Goal: Information Seeking & Learning: Learn about a topic

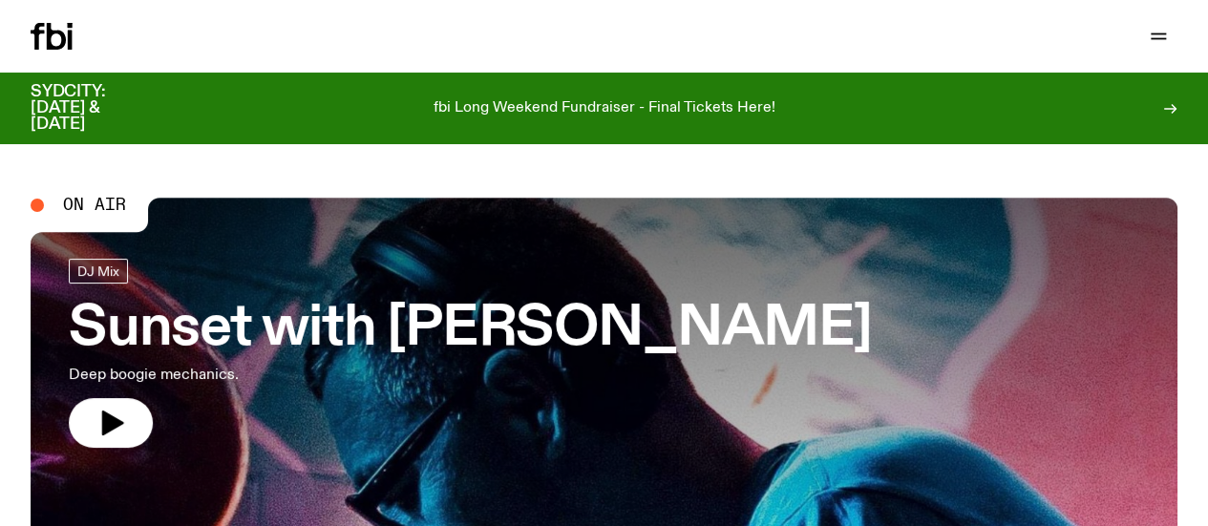
click at [0, 0] on icon "button" at bounding box center [0, 0] width 0 height 0
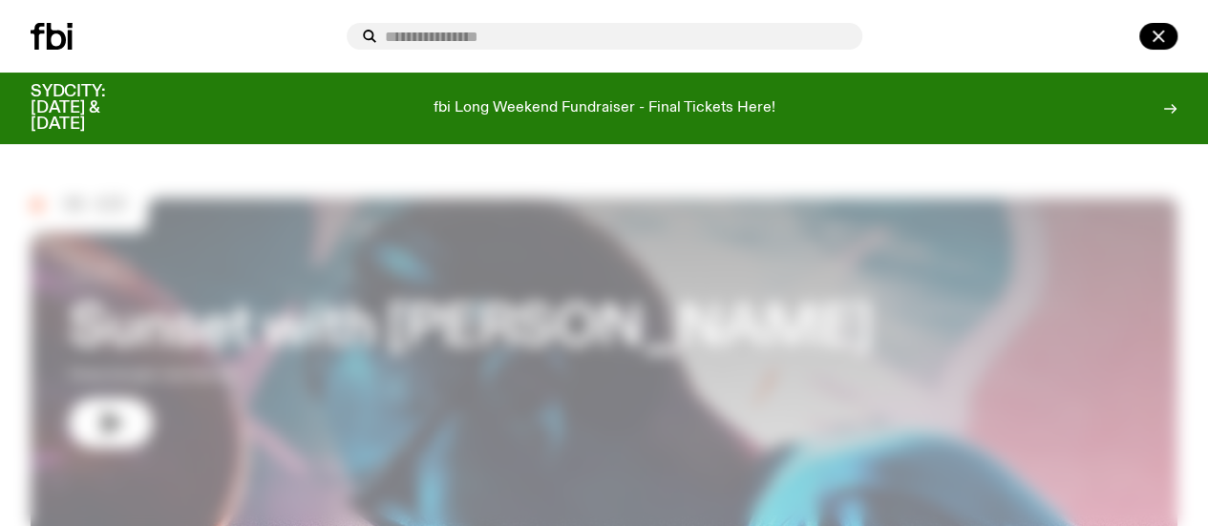
click at [450, 37] on input "text" at bounding box center [616, 37] width 462 height 16
type input "**********"
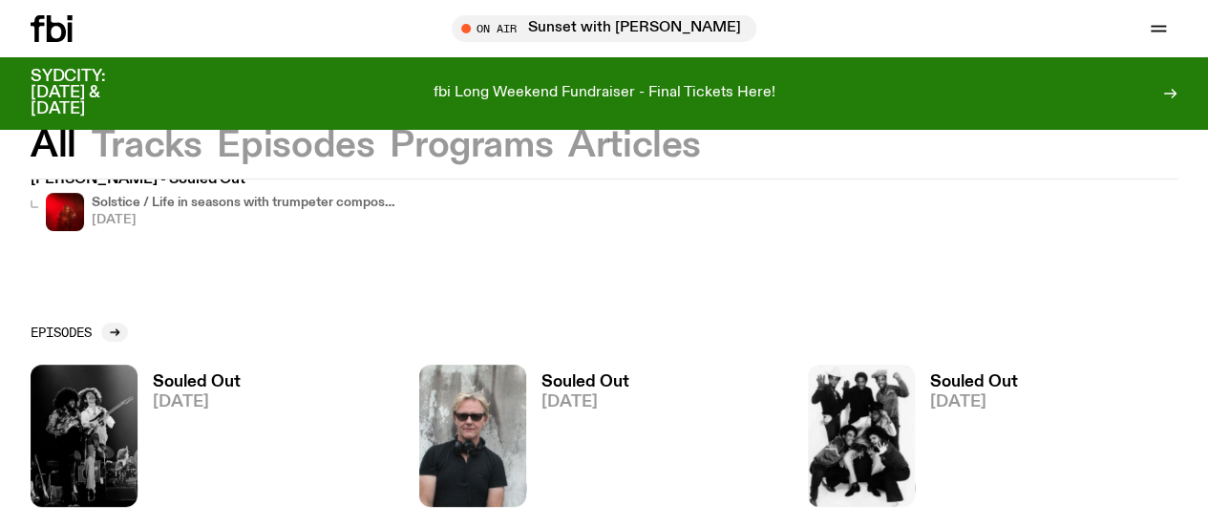
scroll to position [294, 0]
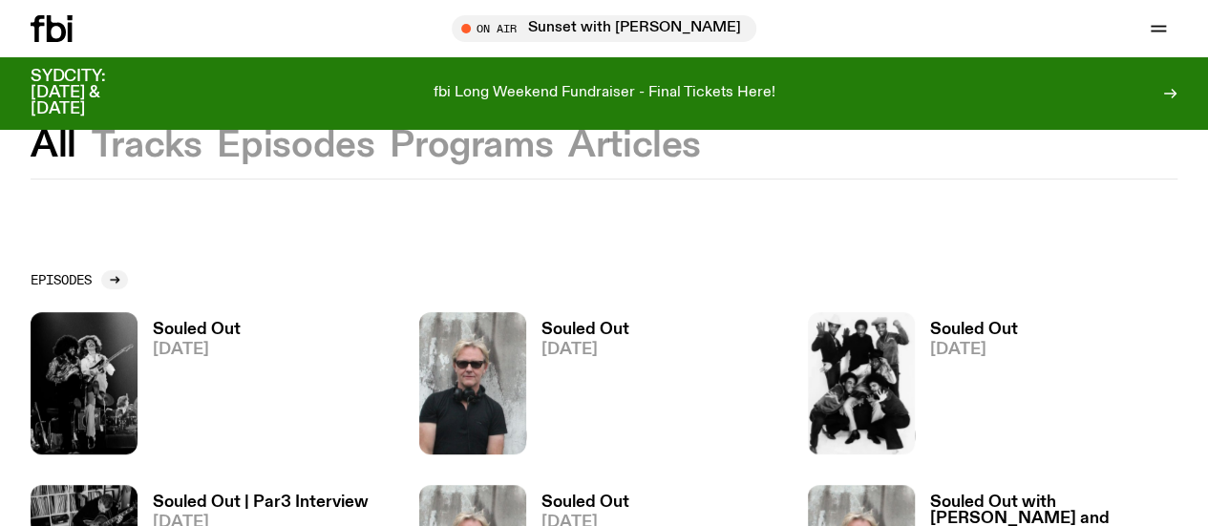
click at [611, 328] on h3 "Souled Out" at bounding box center [586, 330] width 88 height 16
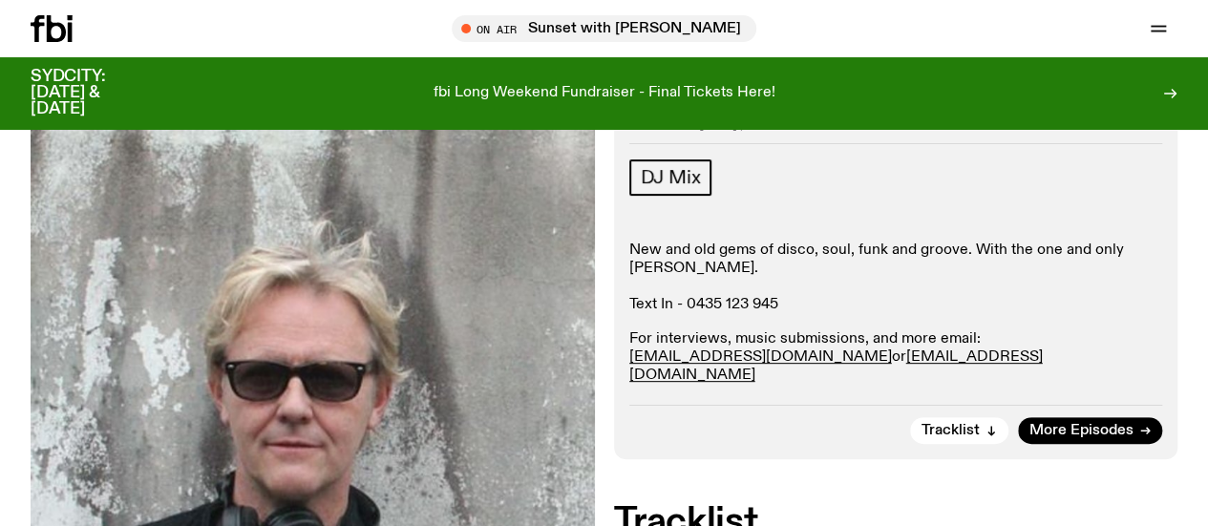
scroll to position [285, 0]
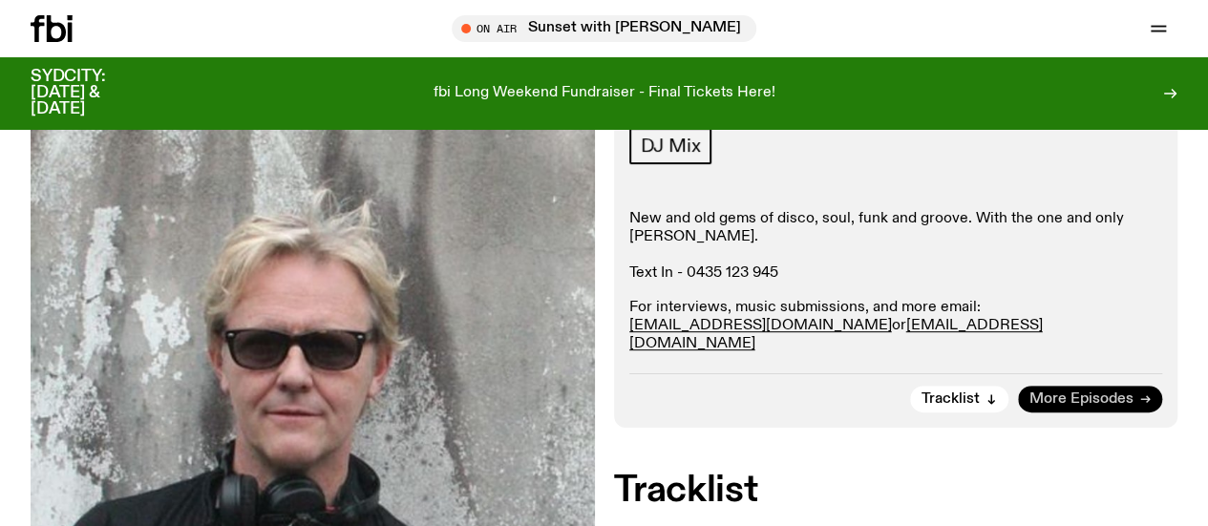
click at [1074, 406] on span "More Episodes" at bounding box center [1082, 400] width 104 height 14
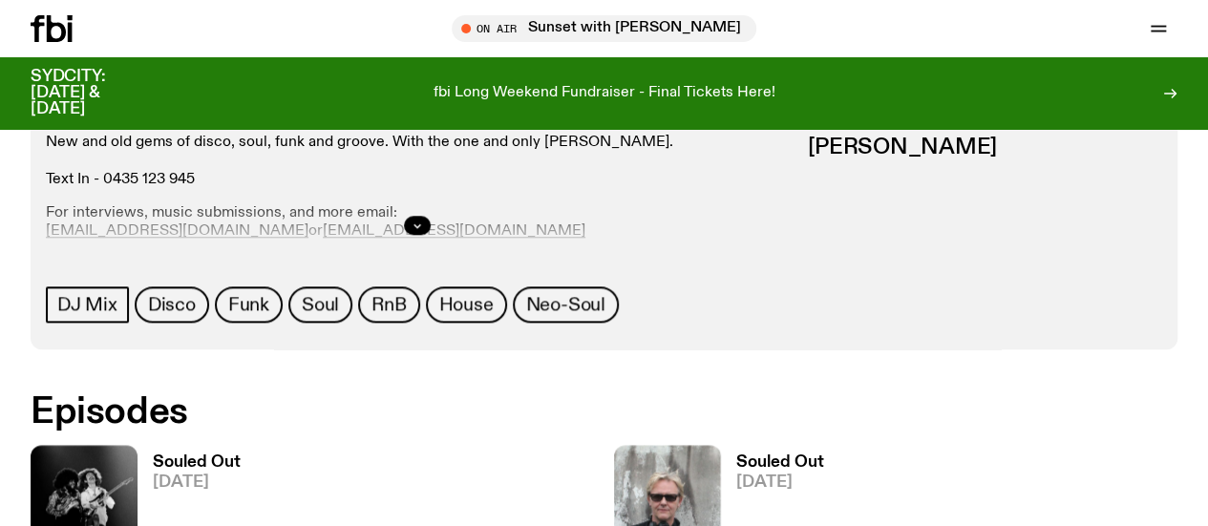
scroll to position [879, 0]
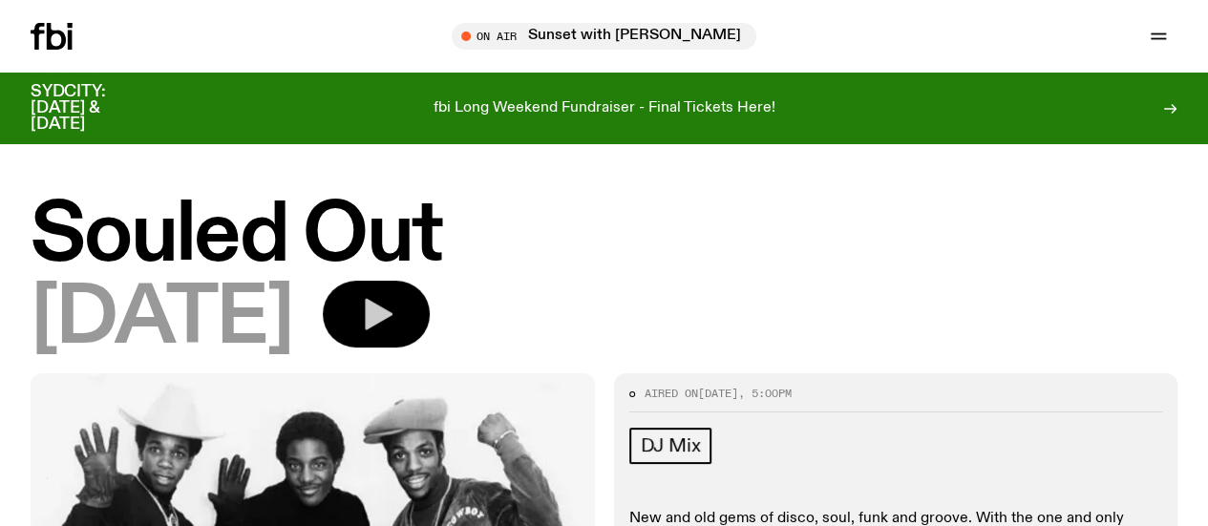
click at [393, 319] on icon "button" at bounding box center [379, 315] width 28 height 32
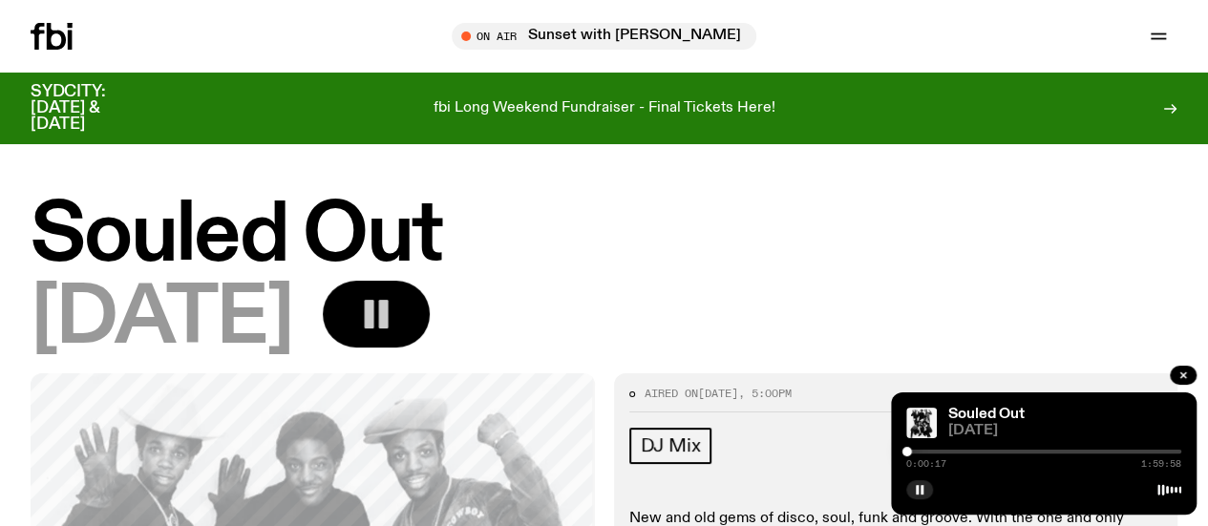
click at [1023, 452] on div at bounding box center [1043, 452] width 275 height 4
click at [1044, 453] on div at bounding box center [1043, 452] width 275 height 4
